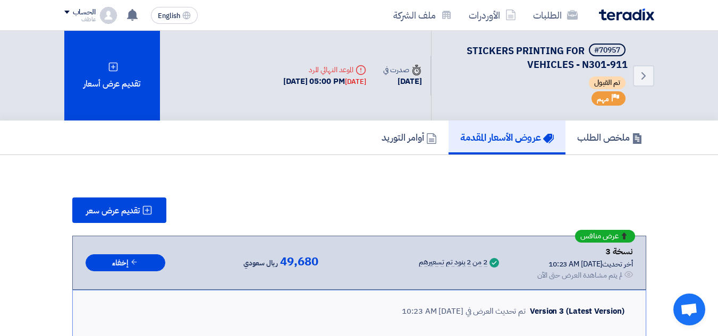
click at [330, 77] on div "10 Aug, 2025 05:00 PM Today" at bounding box center [324, 81] width 83 height 12
click at [330, 78] on div "10 Aug, 2025 05:00 PM Today" at bounding box center [324, 81] width 83 height 12
click at [326, 81] on div "10 Aug, 2025 05:00 PM Today" at bounding box center [324, 81] width 83 height 12
drag, startPoint x: 253, startPoint y: 81, endPoint x: 351, endPoint y: 82, distance: 97.7
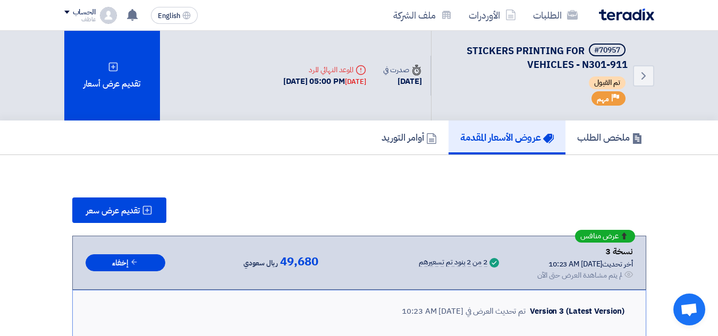
click at [351, 82] on div "Deadline الموعد النهائي للرد 10 Aug, 2025 05:00 PM Today" at bounding box center [325, 76] width 100 height 40
click at [351, 82] on div "Today" at bounding box center [355, 81] width 21 height 11
click at [390, 80] on div "[DATE]" at bounding box center [402, 81] width 38 height 12
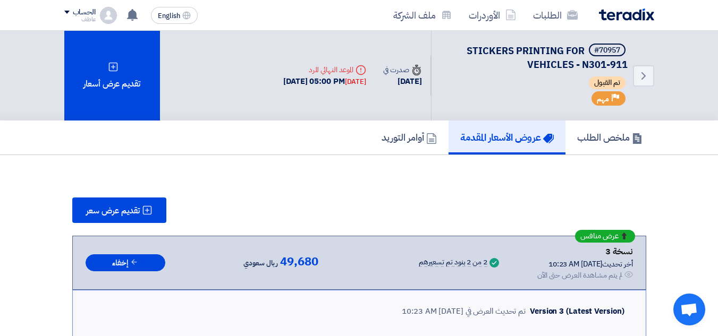
click at [386, 84] on div "[DATE]" at bounding box center [402, 81] width 38 height 12
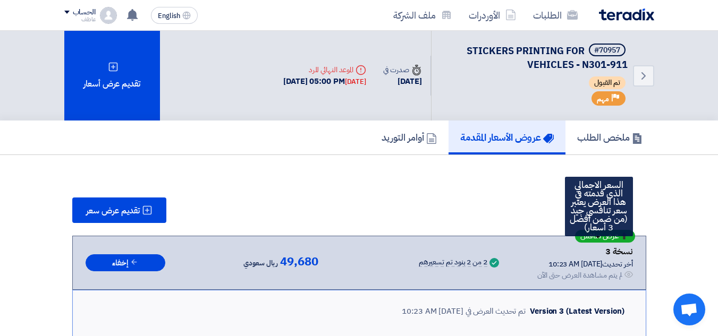
click at [608, 238] on span "عرض منافس" at bounding box center [599, 236] width 38 height 7
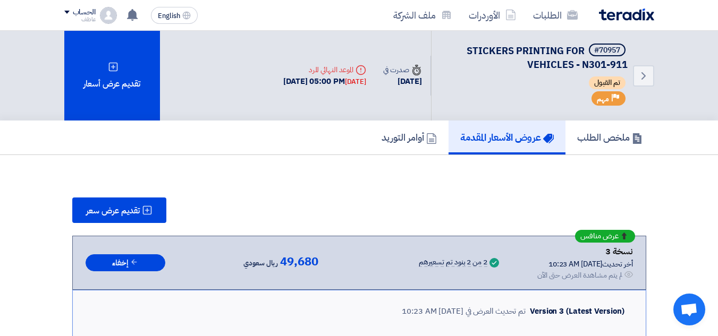
click at [609, 243] on div "عرض منافس نسخة 3 أخر تحديث 9 Aug 2025, 10:23 AM Offer is Seen لم يتم مشاهدة الع…" at bounding box center [359, 263] width 574 height 54
click at [607, 247] on div "نسخة 3" at bounding box center [585, 252] width 96 height 14
click at [610, 96] on div "Priority مهم" at bounding box center [608, 98] width 34 height 14
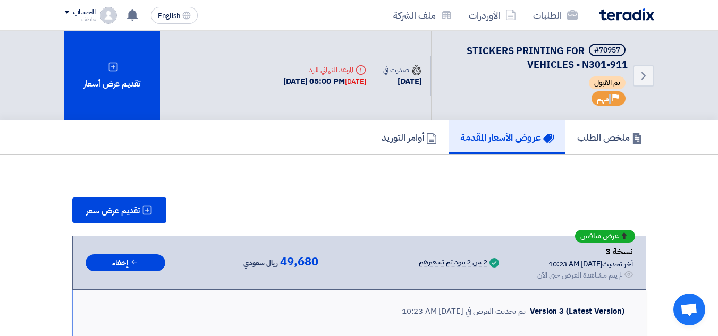
click at [610, 97] on div "Priority مهم" at bounding box center [608, 98] width 34 height 14
click at [610, 98] on div "Priority مهم" at bounding box center [608, 98] width 34 height 14
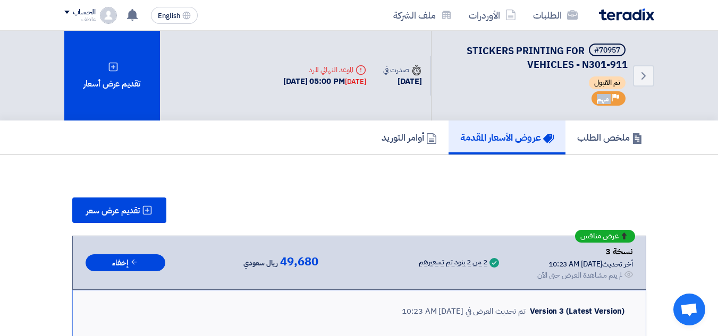
click at [610, 98] on div "Priority مهم" at bounding box center [608, 98] width 34 height 14
click at [602, 99] on span "مهم" at bounding box center [603, 99] width 12 height 10
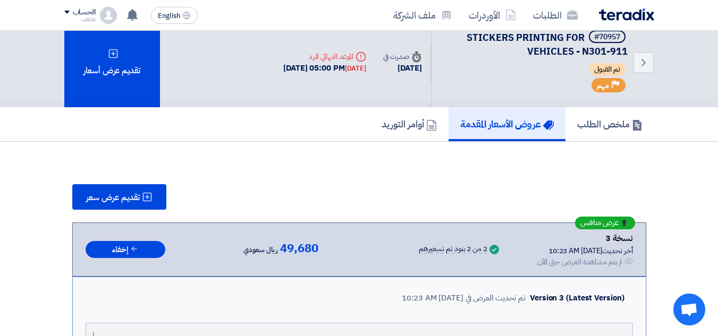
scroll to position [53, 0]
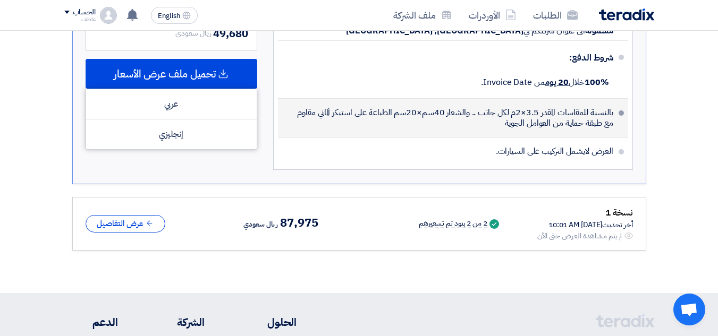
scroll to position [691, 0]
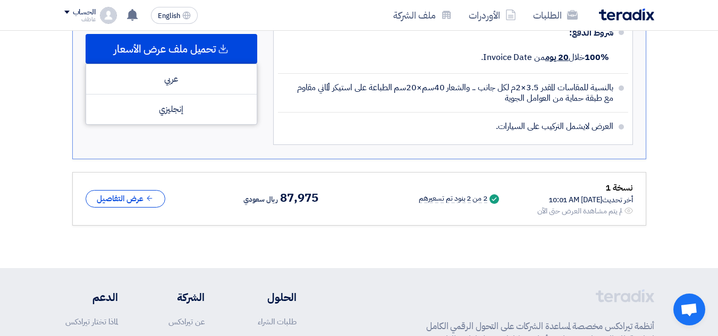
click at [296, 197] on span "87,975" at bounding box center [299, 198] width 38 height 13
click at [284, 196] on span "87,975" at bounding box center [299, 198] width 38 height 13
drag, startPoint x: 275, startPoint y: 200, endPoint x: 313, endPoint y: 194, distance: 38.6
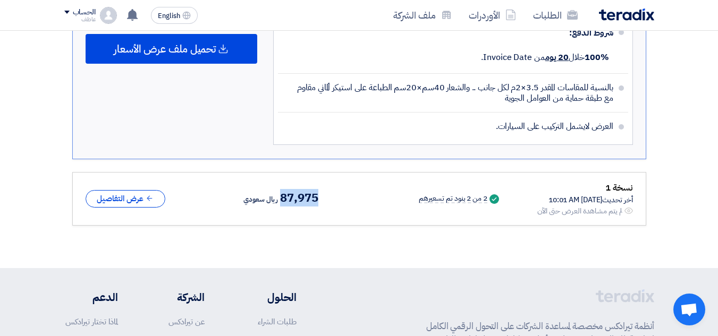
click at [313, 194] on div "ريال سعودي 87,975" at bounding box center [280, 199] width 74 height 14
click at [306, 198] on span "87,975" at bounding box center [299, 198] width 38 height 13
click at [311, 199] on span "87,975" at bounding box center [299, 198] width 38 height 13
drag, startPoint x: 318, startPoint y: 198, endPoint x: 278, endPoint y: 201, distance: 40.5
click at [278, 201] on div "نسخة 1 أخر تحديث [DATE] 10:01 AM Offer is Seen لم يتم مشاهدة العرض حتى الآن Suc…" at bounding box center [359, 199] width 547 height 36
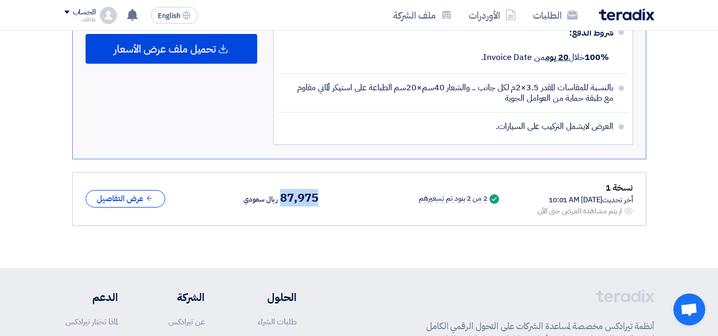
click at [280, 202] on span "87,975" at bounding box center [299, 198] width 38 height 13
click at [283, 197] on span "87,975" at bounding box center [299, 198] width 38 height 13
click at [292, 197] on span "87,975" at bounding box center [299, 198] width 38 height 13
drag, startPoint x: 277, startPoint y: 199, endPoint x: 313, endPoint y: 197, distance: 36.7
click at [313, 197] on span "87,975" at bounding box center [299, 198] width 38 height 13
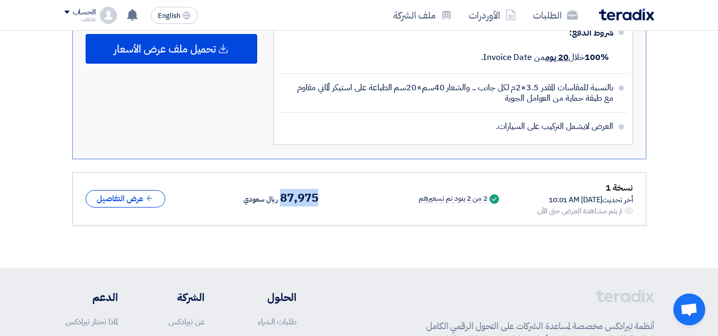
click at [304, 199] on span "87,975" at bounding box center [299, 198] width 38 height 13
drag, startPoint x: 316, startPoint y: 198, endPoint x: 279, endPoint y: 197, distance: 36.7
click at [279, 197] on div "نسخة 1 أخر تحديث [DATE] 10:01 AM Offer is Seen لم يتم مشاهدة العرض حتى الآن Suc…" at bounding box center [359, 199] width 547 height 36
click at [283, 198] on span "87,975" at bounding box center [299, 198] width 38 height 13
drag, startPoint x: 277, startPoint y: 198, endPoint x: 313, endPoint y: 198, distance: 36.1
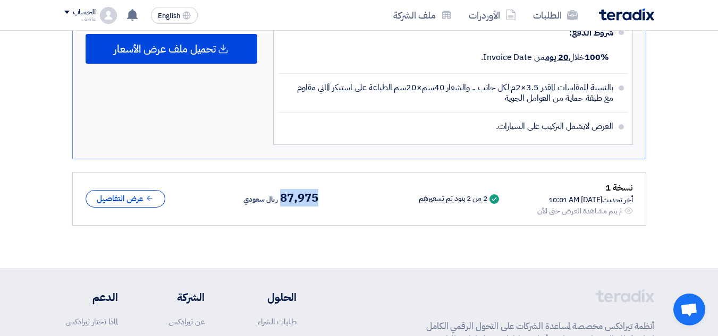
click at [313, 198] on span "87,975" at bounding box center [299, 198] width 38 height 13
click at [284, 197] on span "87,975" at bounding box center [299, 198] width 38 height 13
drag, startPoint x: 277, startPoint y: 199, endPoint x: 315, endPoint y: 201, distance: 37.8
click at [315, 201] on div "نسخة 1 أخر تحديث [DATE] 10:01 AM Offer is Seen لم يتم مشاهدة العرض حتى الآن Suc…" at bounding box center [359, 199] width 547 height 36
click at [310, 197] on span "87,975" at bounding box center [299, 198] width 38 height 13
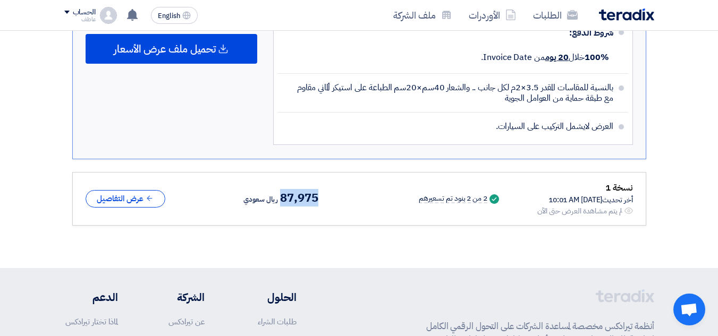
drag, startPoint x: 312, startPoint y: 198, endPoint x: 277, endPoint y: 198, distance: 35.6
click at [280, 198] on span "87,975" at bounding box center [299, 198] width 38 height 13
click at [274, 199] on span "ريال سعودي" at bounding box center [260, 199] width 35 height 13
drag, startPoint x: 277, startPoint y: 200, endPoint x: 314, endPoint y: 199, distance: 37.7
click at [314, 199] on div "نسخة 1 أخر تحديث [DATE] 10:01 AM Offer is Seen لم يتم مشاهدة العرض حتى الآن Suc…" at bounding box center [359, 199] width 547 height 36
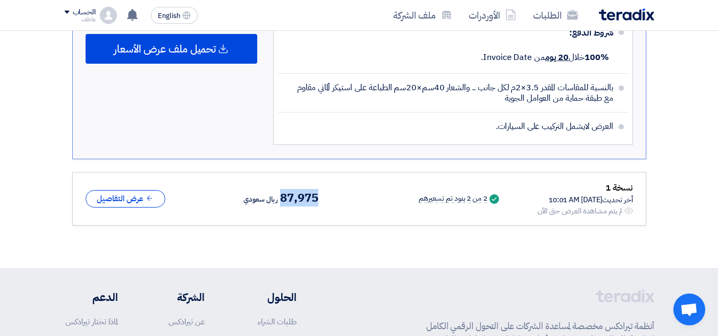
click at [299, 195] on span "87,975" at bounding box center [299, 198] width 38 height 13
click at [291, 200] on span "87,975" at bounding box center [299, 198] width 38 height 13
click at [291, 202] on span "87,975" at bounding box center [299, 198] width 38 height 13
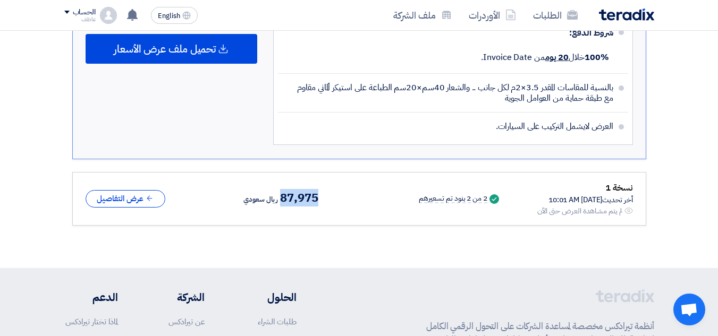
click at [291, 202] on span "87,975" at bounding box center [299, 198] width 38 height 13
click at [293, 201] on span "87,975" at bounding box center [299, 198] width 38 height 13
drag, startPoint x: 314, startPoint y: 197, endPoint x: 277, endPoint y: 201, distance: 38.0
click at [277, 201] on div "نسخة 1 أخر تحديث [DATE] 10:01 AM Offer is Seen لم يتم مشاهدة العرض حتى الآن Suc…" at bounding box center [359, 199] width 547 height 36
click at [280, 201] on span "87,975" at bounding box center [299, 198] width 38 height 13
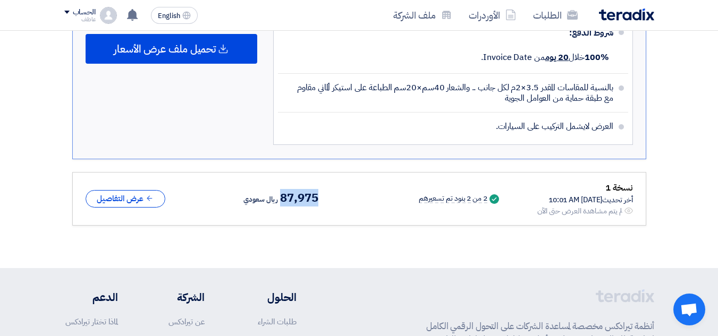
click at [275, 200] on div "ريال سعودي 87,975" at bounding box center [280, 199] width 74 height 14
drag, startPoint x: 275, startPoint y: 200, endPoint x: 307, endPoint y: 198, distance: 31.9
click at [305, 198] on div "ريال سعودي 87,975" at bounding box center [280, 199] width 74 height 14
click at [303, 199] on span "87,975" at bounding box center [299, 198] width 38 height 13
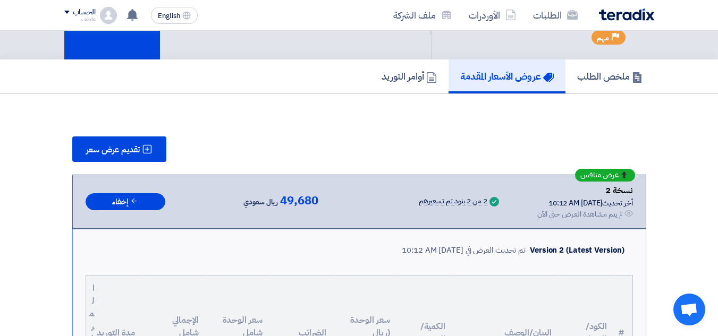
scroll to position [53, 0]
